Goal: Information Seeking & Learning: Learn about a topic

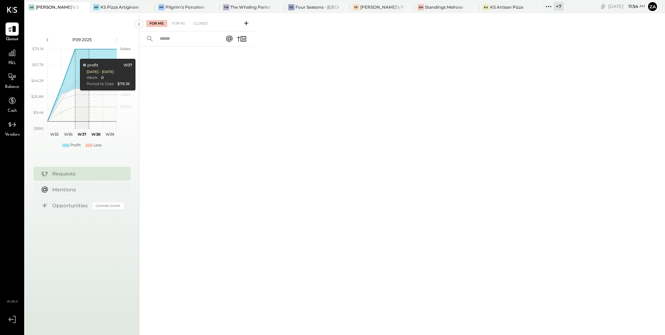
click at [216, 149] on div at bounding box center [196, 181] width 114 height 269
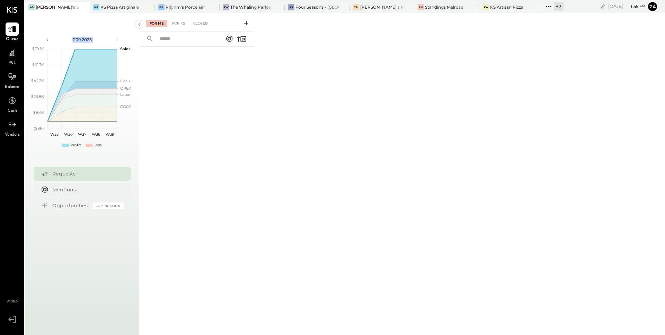
drag, startPoint x: 59, startPoint y: 36, endPoint x: 114, endPoint y: 35, distance: 55.1
click at [114, 35] on div "P09 2025" at bounding box center [82, 40] width 111 height 12
click at [109, 37] on div "P09 2025" at bounding box center [82, 40] width 59 height 6
drag, startPoint x: 106, startPoint y: 39, endPoint x: 65, endPoint y: 39, distance: 41.6
click at [65, 39] on div "P09 2025" at bounding box center [82, 40] width 59 height 6
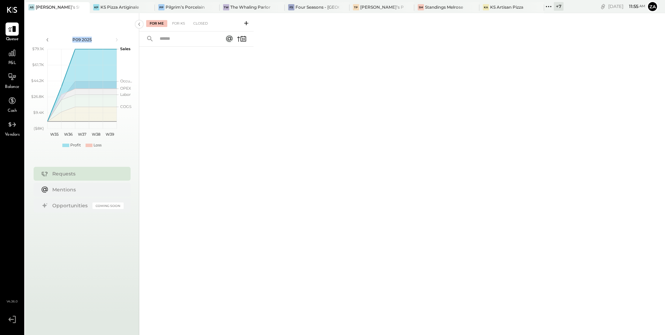
click at [65, 38] on div "P09 2025" at bounding box center [82, 40] width 59 height 6
drag, startPoint x: 65, startPoint y: 38, endPoint x: 123, endPoint y: 38, distance: 58.2
click at [123, 38] on div "P09 2025" at bounding box center [82, 40] width 111 height 12
click at [117, 39] on icon at bounding box center [117, 40] width 8 height 8
click at [114, 36] on icon at bounding box center [117, 40] width 8 height 8
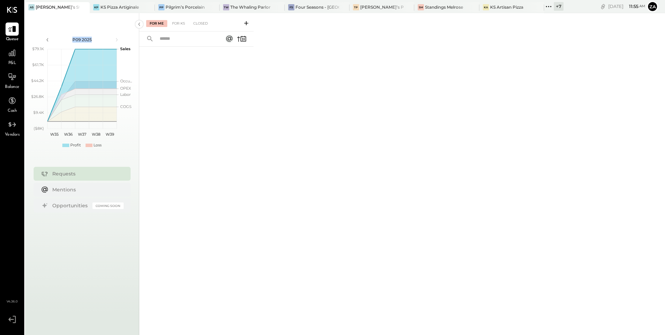
drag, startPoint x: 82, startPoint y: 41, endPoint x: 57, endPoint y: 39, distance: 25.7
click at [57, 39] on div "P09 2025" at bounding box center [82, 40] width 59 height 6
click at [100, 34] on div "P09 2025 polygon, polyline { transition: fill-opacity 0.1s, stroke-opacity 0.1s…" at bounding box center [82, 91] width 114 height 128
click at [122, 6] on div "KS Pizza Artiginale" at bounding box center [119, 7] width 38 height 6
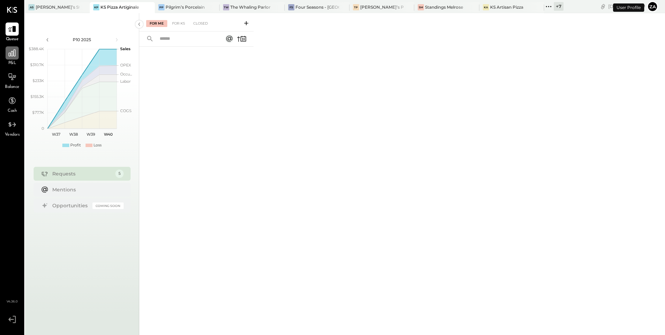
click at [14, 56] on icon at bounding box center [12, 53] width 7 height 7
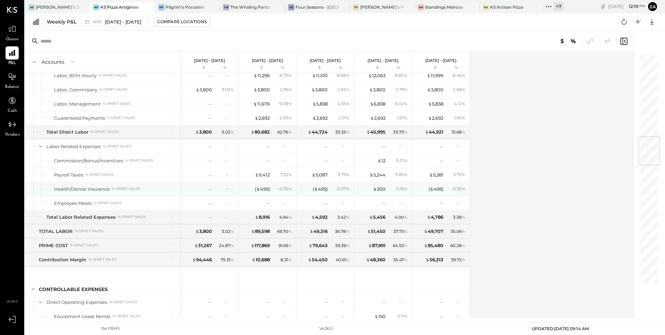
scroll to position [701, 0]
